Goal: Navigation & Orientation: Find specific page/section

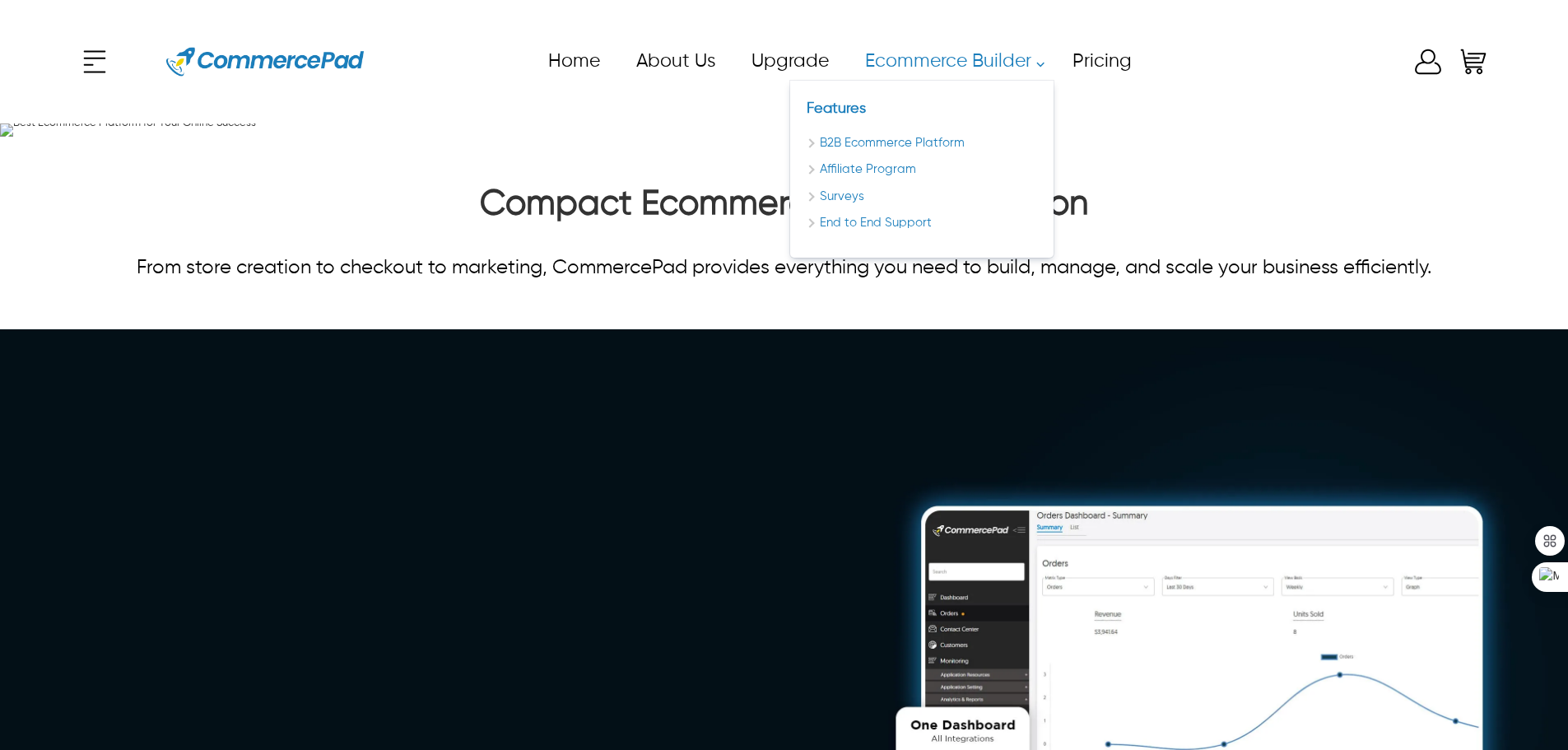
click at [859, 137] on link "B2B Ecommerce Platform" at bounding box center [922, 143] width 231 height 19
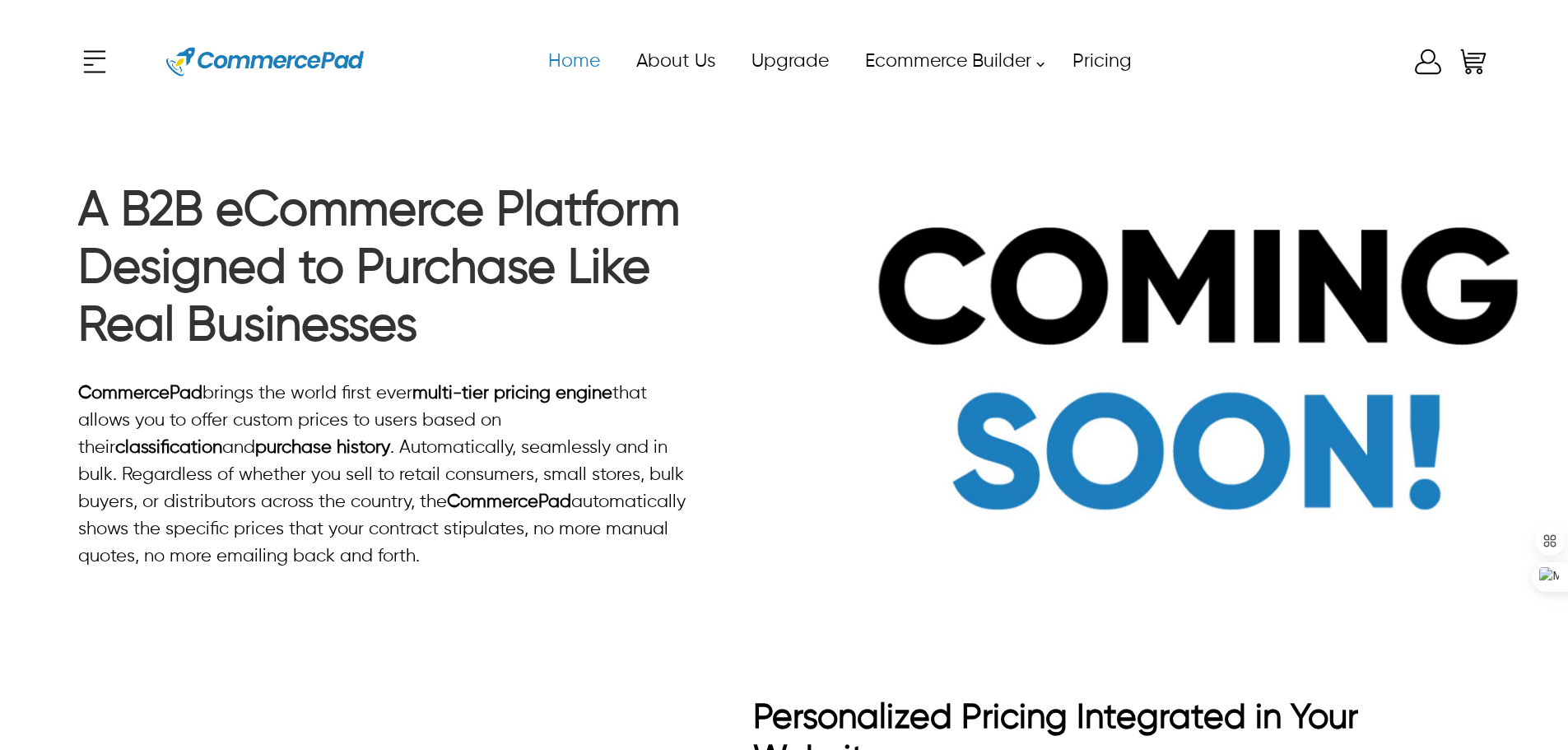
click at [601, 60] on link "Home" at bounding box center [573, 61] width 88 height 37
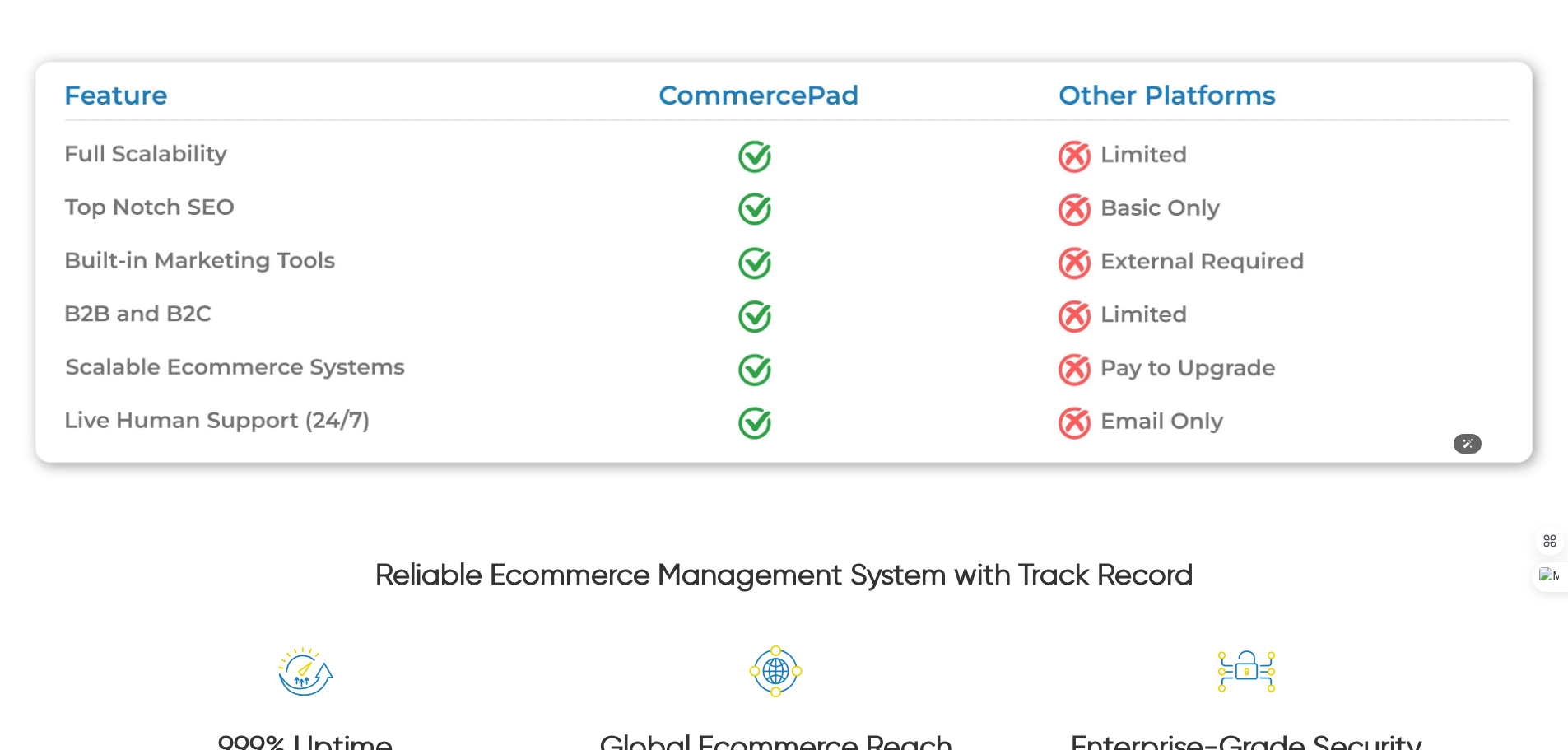
scroll to position [3047, 0]
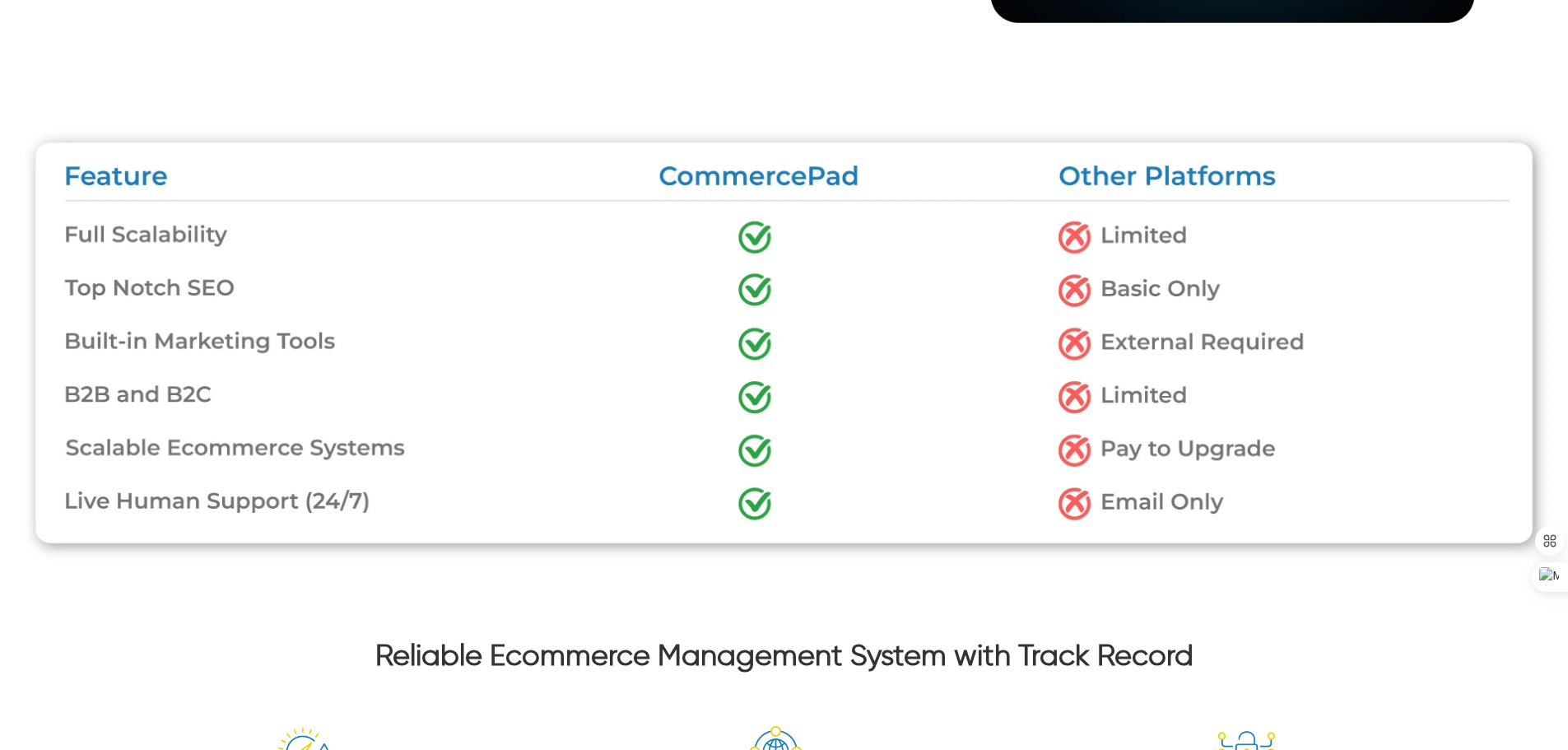
drag, startPoint x: 76, startPoint y: 313, endPoint x: 300, endPoint y: 200, distance: 250.9
